Goal: Task Accomplishment & Management: Manage account settings

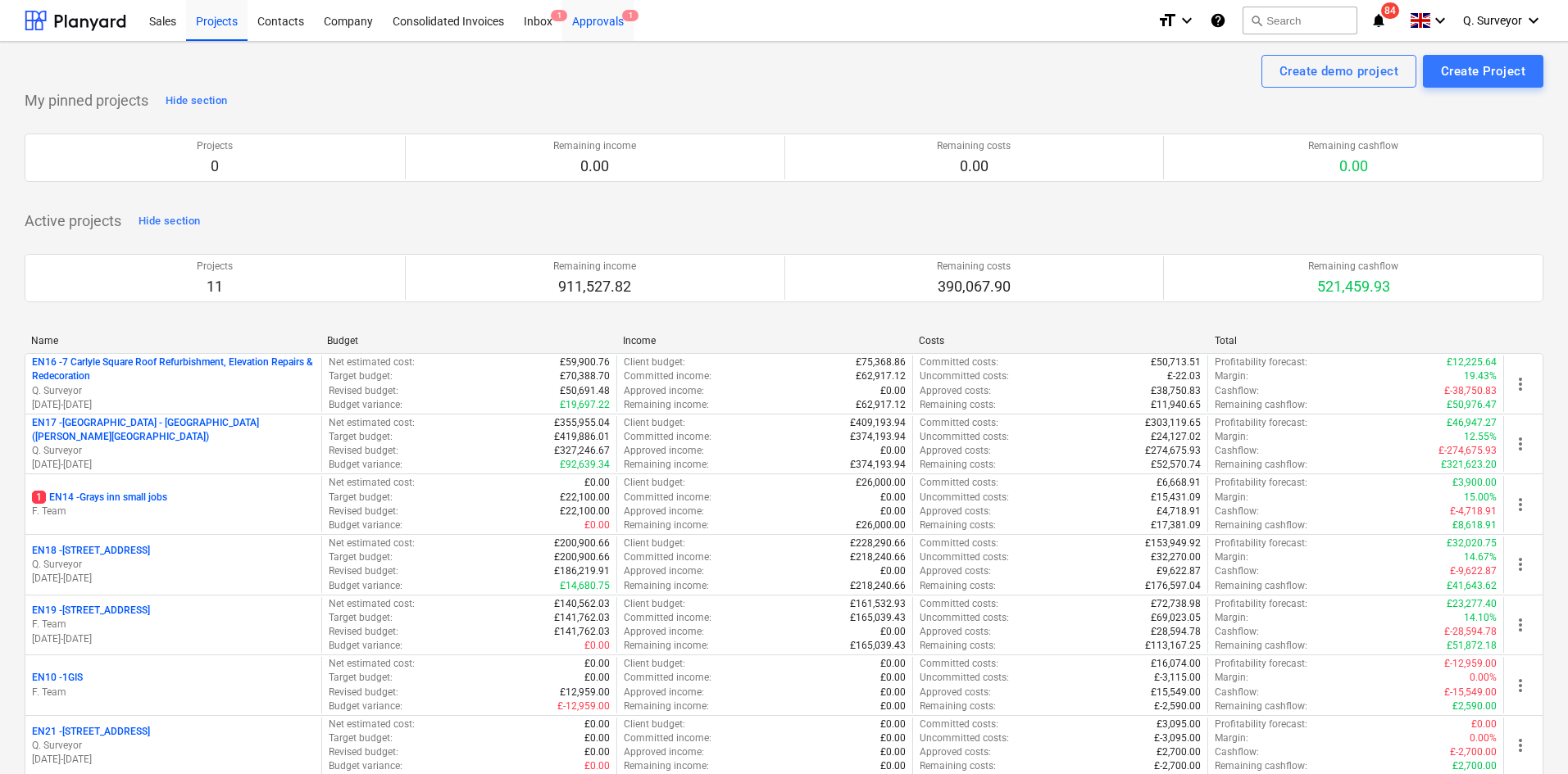
click at [613, 22] on div "Approvals 1" at bounding box center [597, 20] width 71 height 42
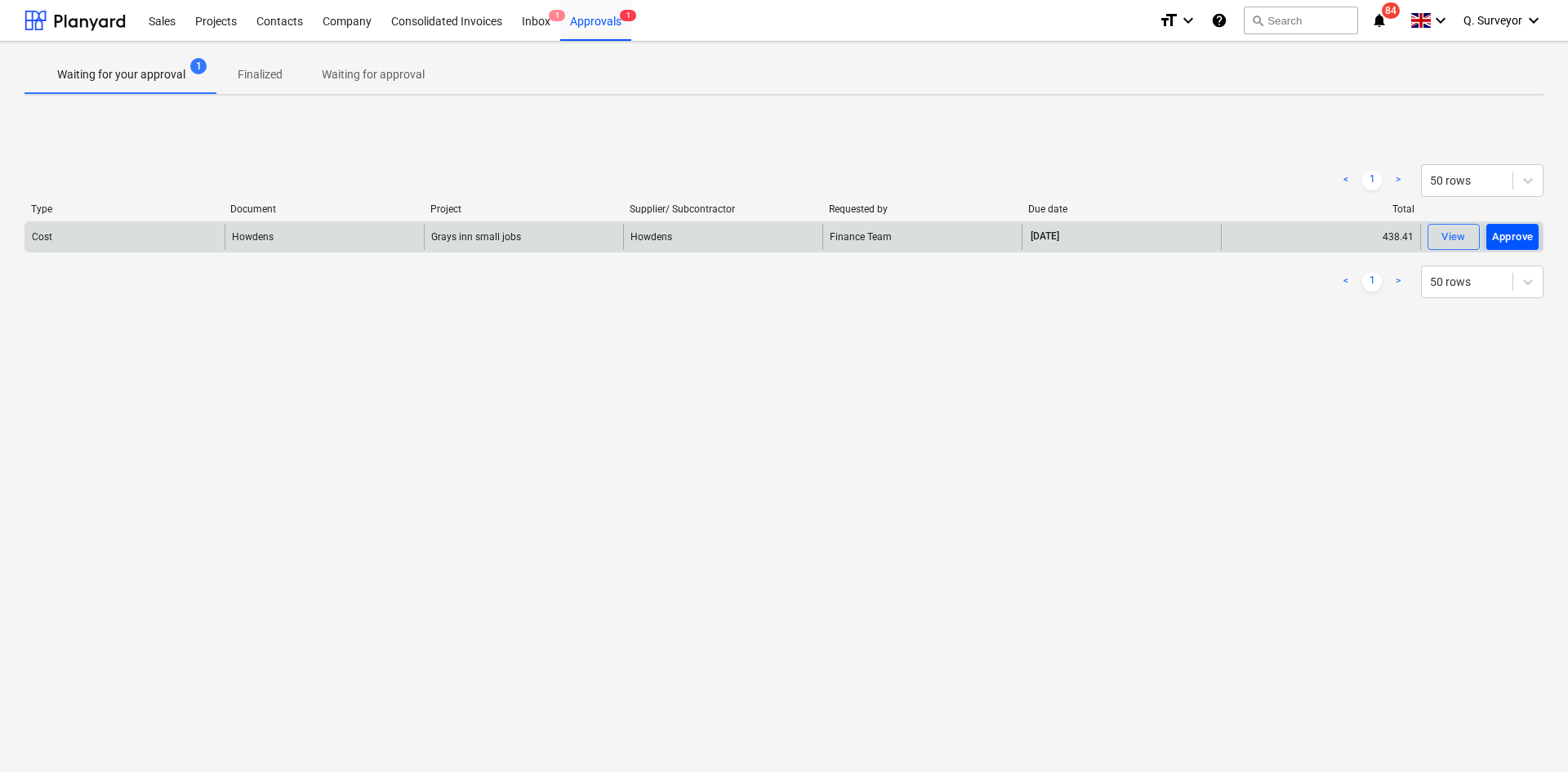
click at [1513, 242] on div "Approve" at bounding box center [1513, 237] width 42 height 19
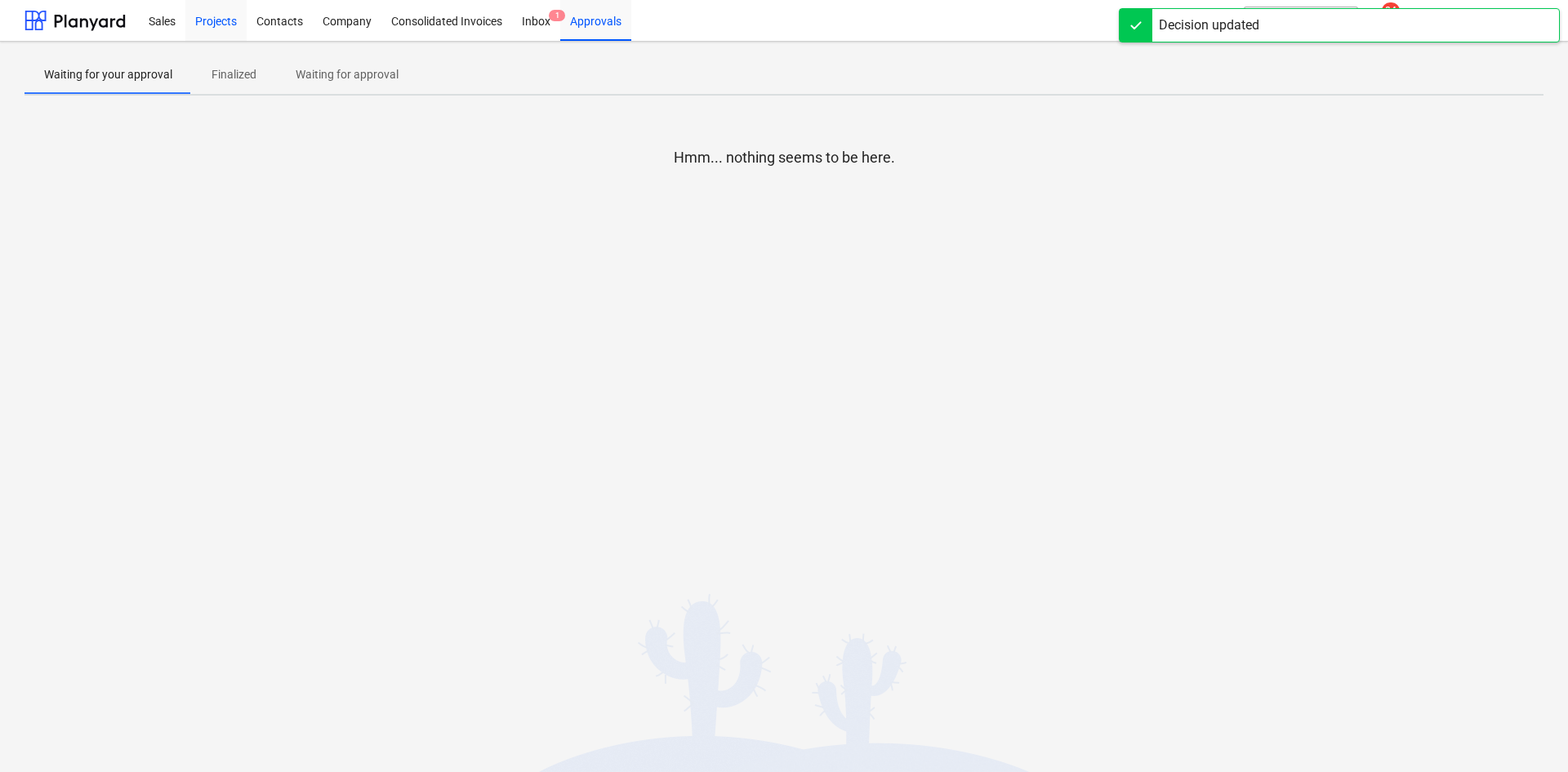
click at [214, 17] on div "Projects" at bounding box center [216, 20] width 61 height 42
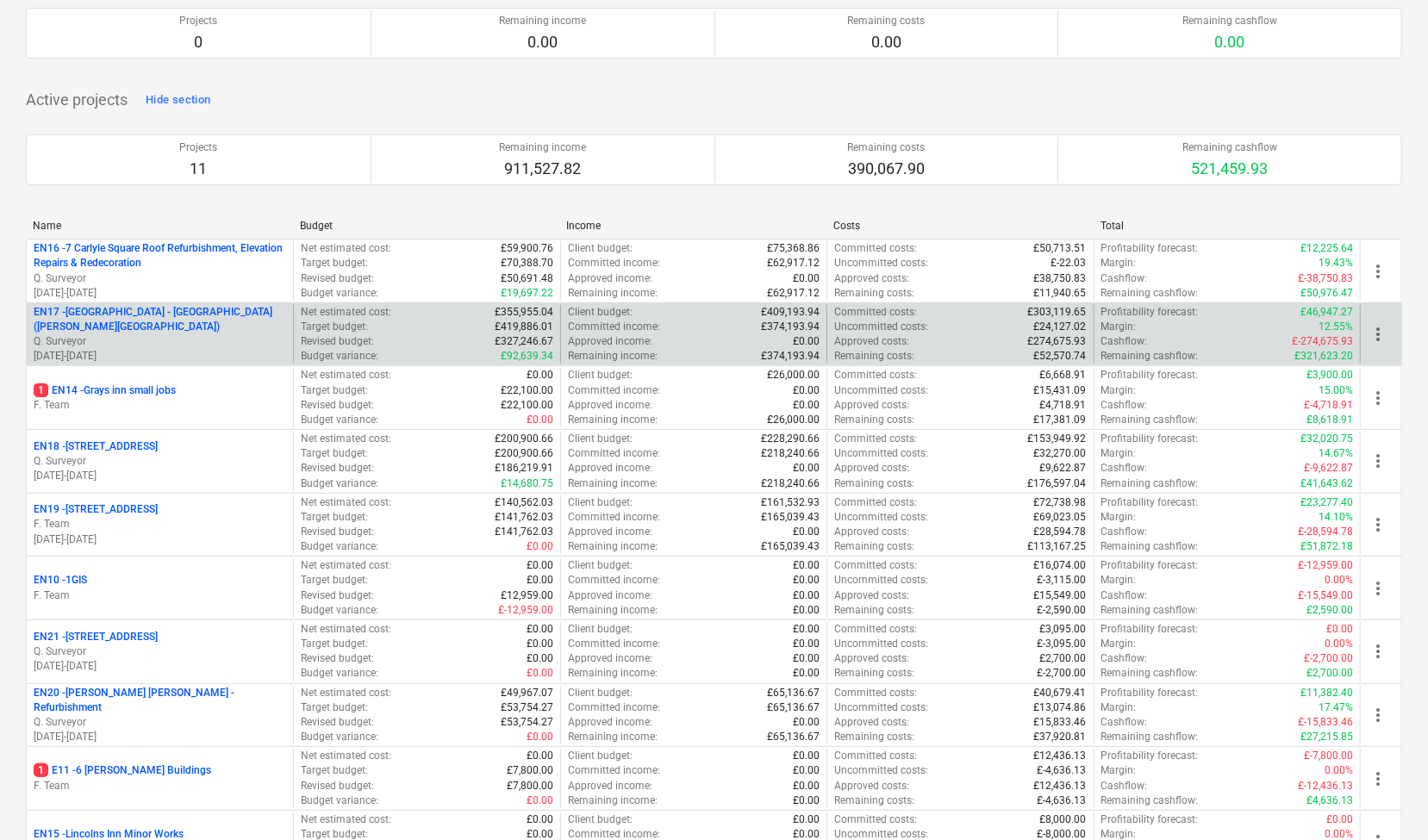
scroll to position [173, 0]
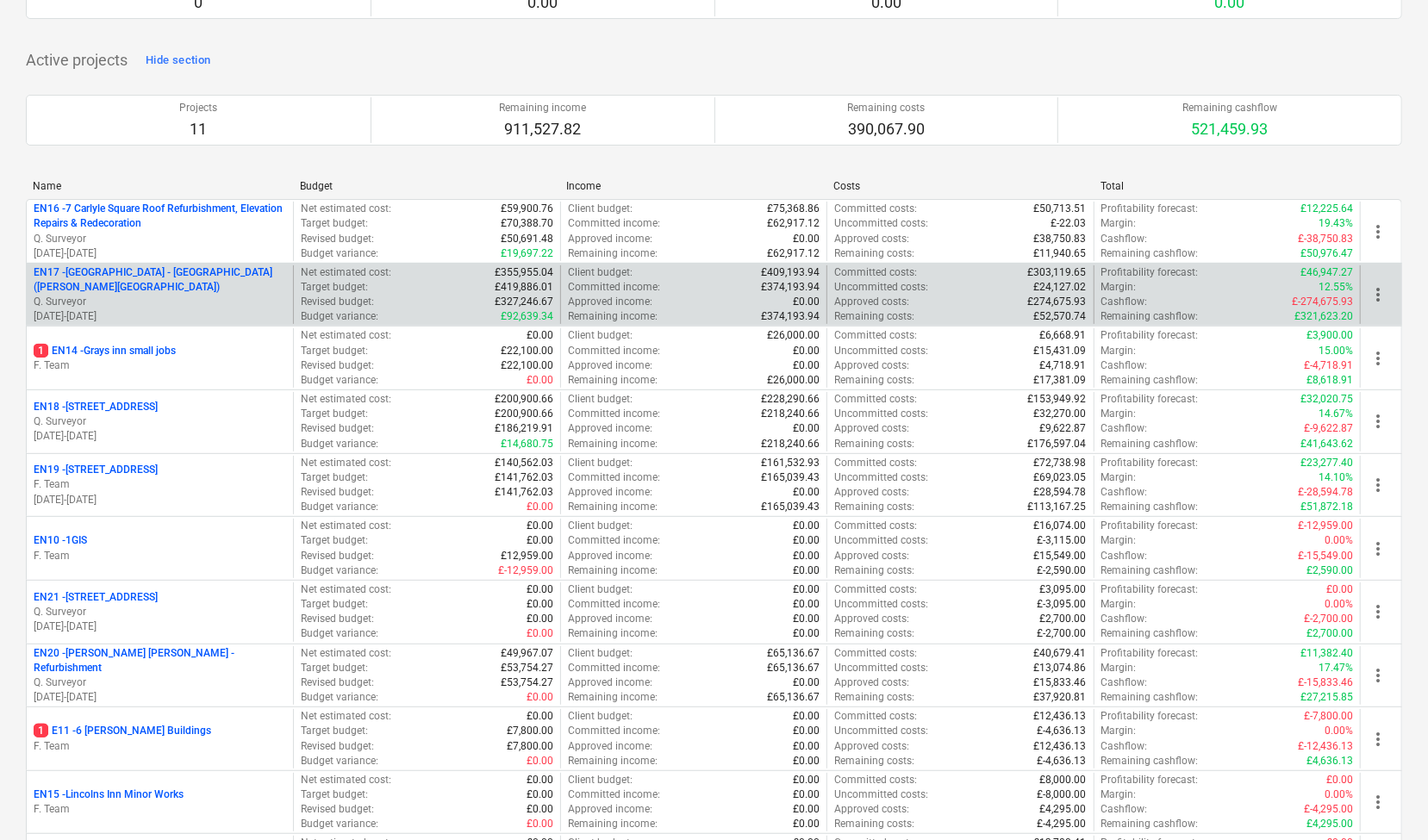
click at [189, 485] on p "F. Team" at bounding box center [159, 485] width 253 height 14
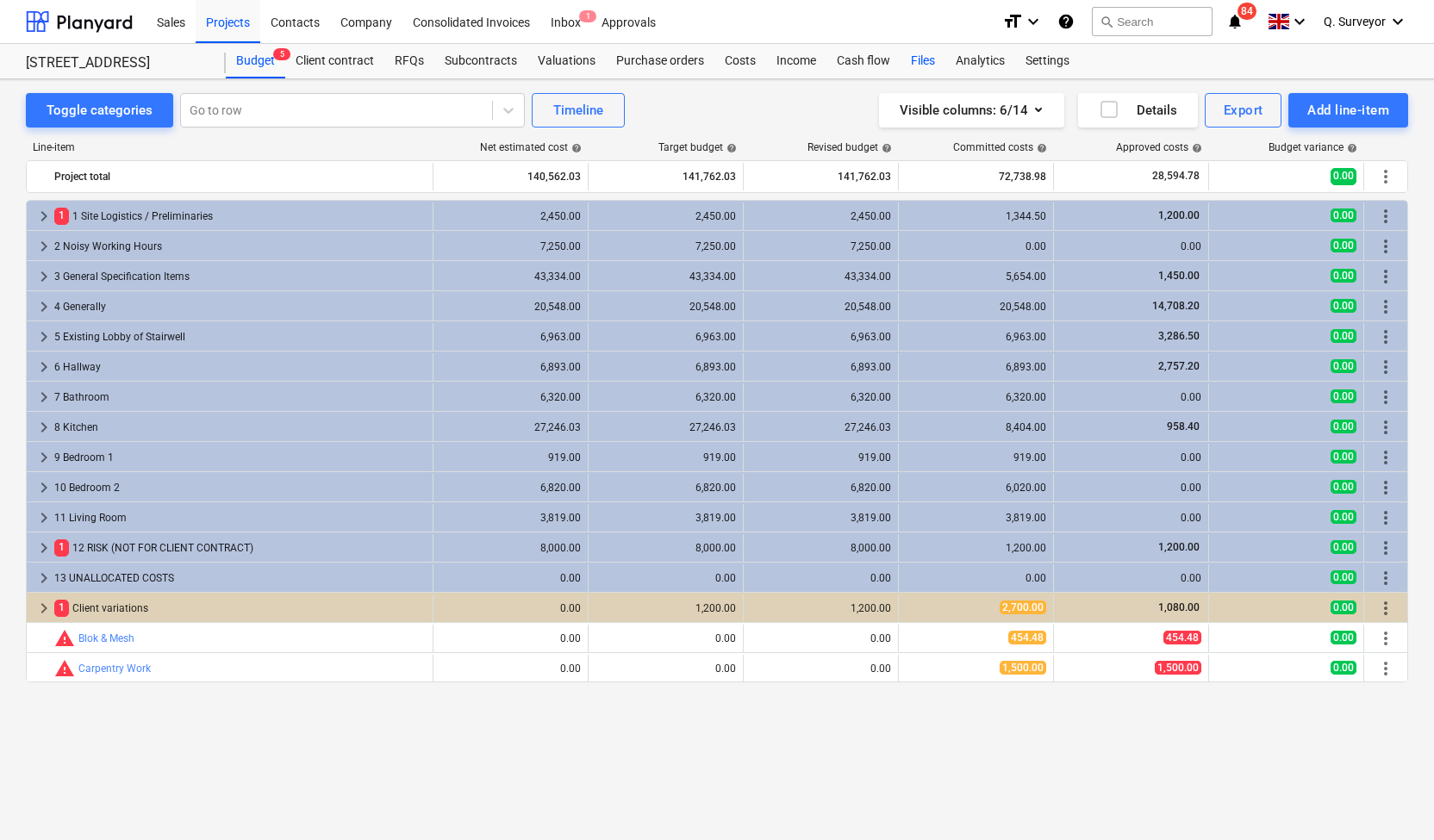
click at [921, 58] on div "Files" at bounding box center [923, 61] width 45 height 34
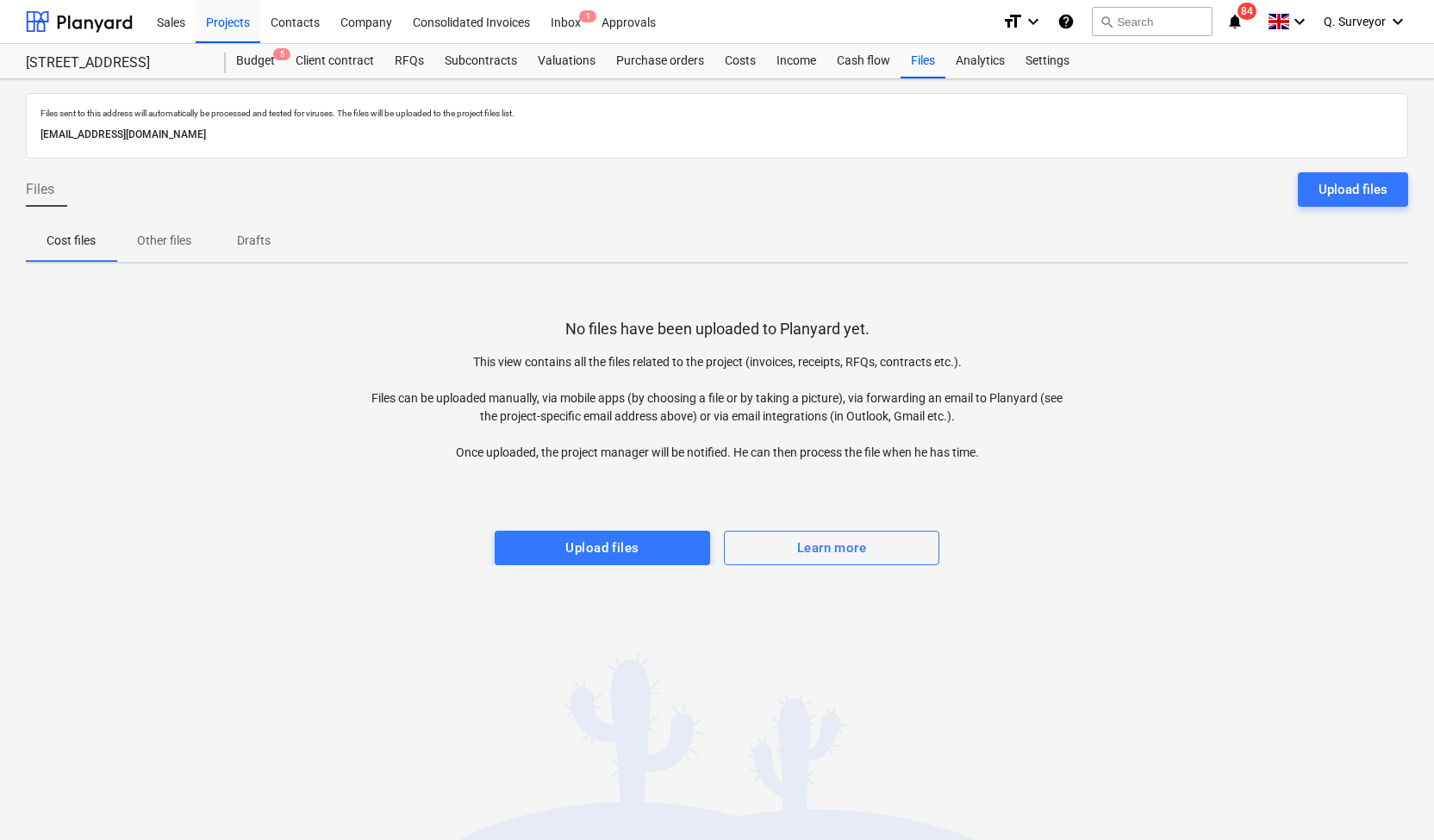
drag, startPoint x: 369, startPoint y: 131, endPoint x: 40, endPoint y: 141, distance: 329.2
click at [40, 141] on div "[EMAIL_ADDRESS][DOMAIN_NAME]" at bounding box center [717, 135] width 1360 height 25
copy p "[EMAIL_ADDRESS][DOMAIN_NAME]"
